Goal: Transaction & Acquisition: Book appointment/travel/reservation

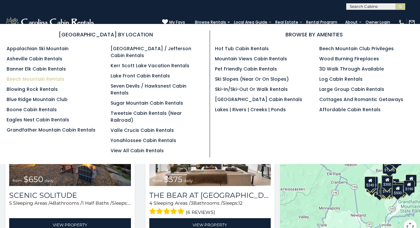
click at [35, 80] on link "Beech Mountain Rentals" at bounding box center [36, 79] width 58 height 7
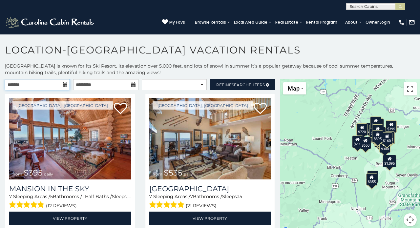
click at [62, 85] on input "text" at bounding box center [37, 84] width 65 height 11
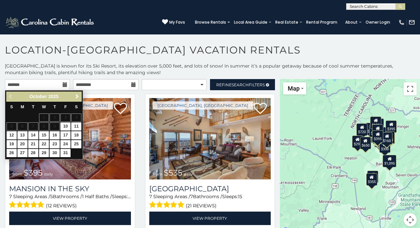
click at [79, 98] on span "Next" at bounding box center [76, 96] width 5 height 5
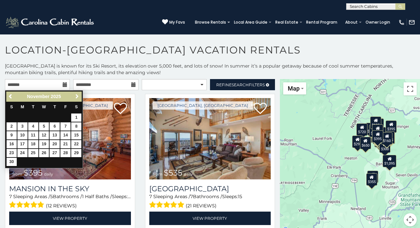
click at [78, 96] on span "Next" at bounding box center [76, 96] width 5 height 5
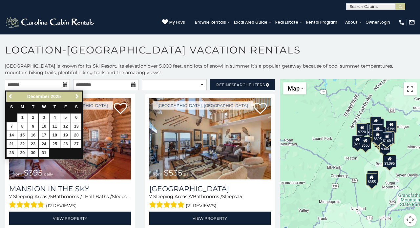
click at [67, 143] on link "26" at bounding box center [65, 144] width 10 height 8
type input "**********"
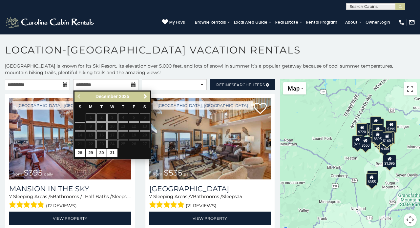
click at [103, 153] on link "30" at bounding box center [101, 153] width 10 height 8
type input "**********"
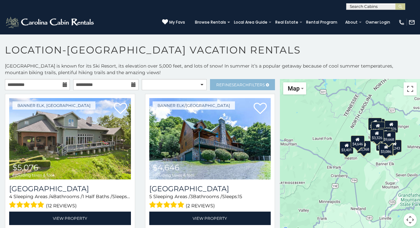
click at [225, 83] on span "Refine Search Filters" at bounding box center [240, 84] width 49 height 5
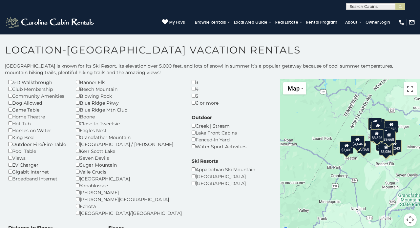
scroll to position [40, 0]
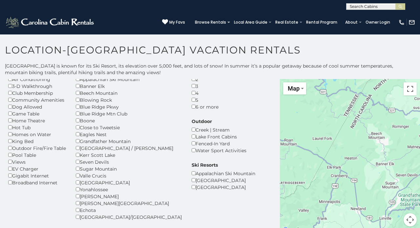
scroll to position [33, 0]
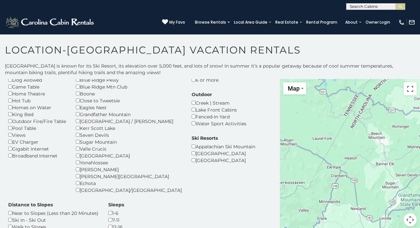
scroll to position [61, 0]
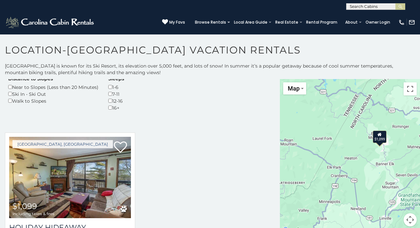
scroll to position [187, 0]
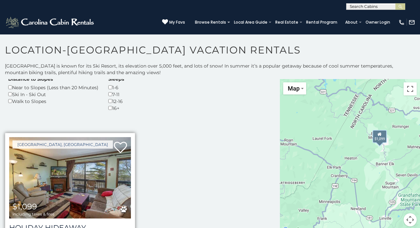
click at [90, 153] on img at bounding box center [70, 177] width 122 height 81
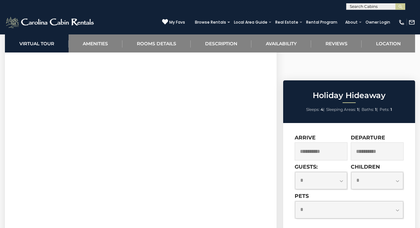
scroll to position [289, 0]
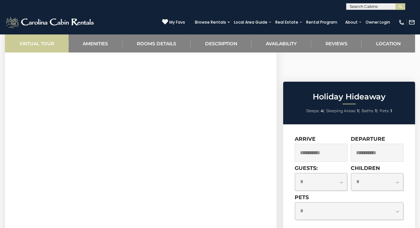
click at [47, 47] on link "Virtual Tour" at bounding box center [37, 43] width 64 height 18
